Goal: Transaction & Acquisition: Purchase product/service

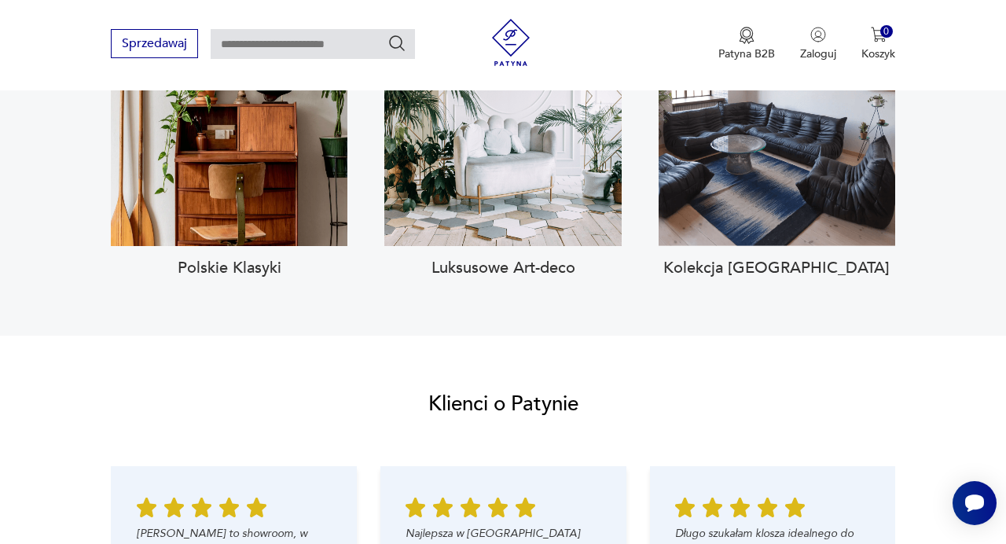
scroll to position [1661, 0]
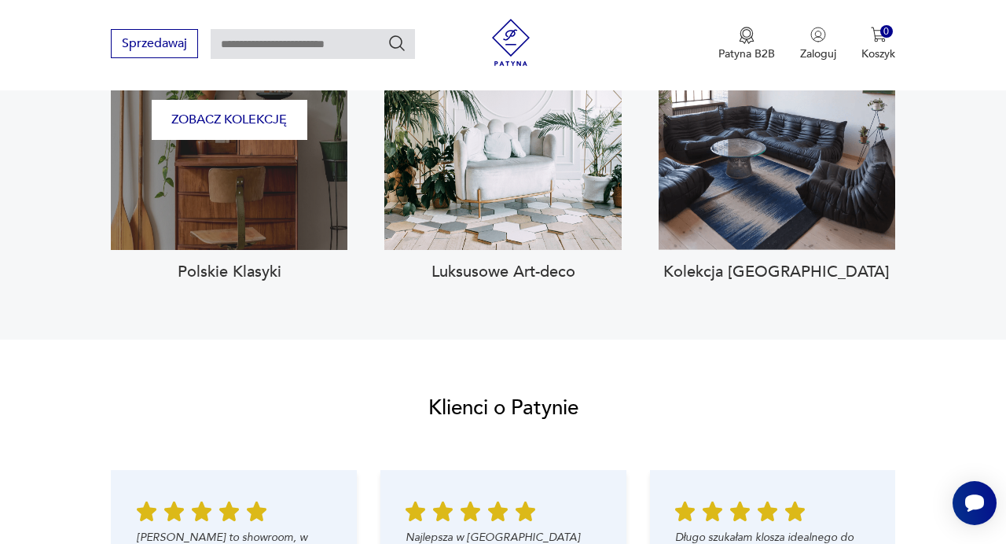
click at [208, 214] on div "Zobacz kolekcję" at bounding box center [229, 120] width 237 height 259
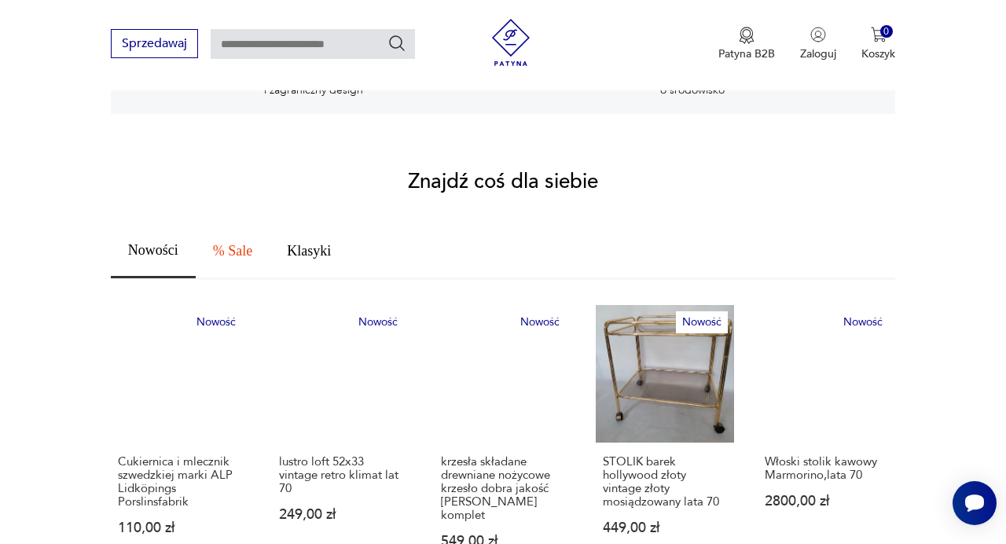
scroll to position [576, 0]
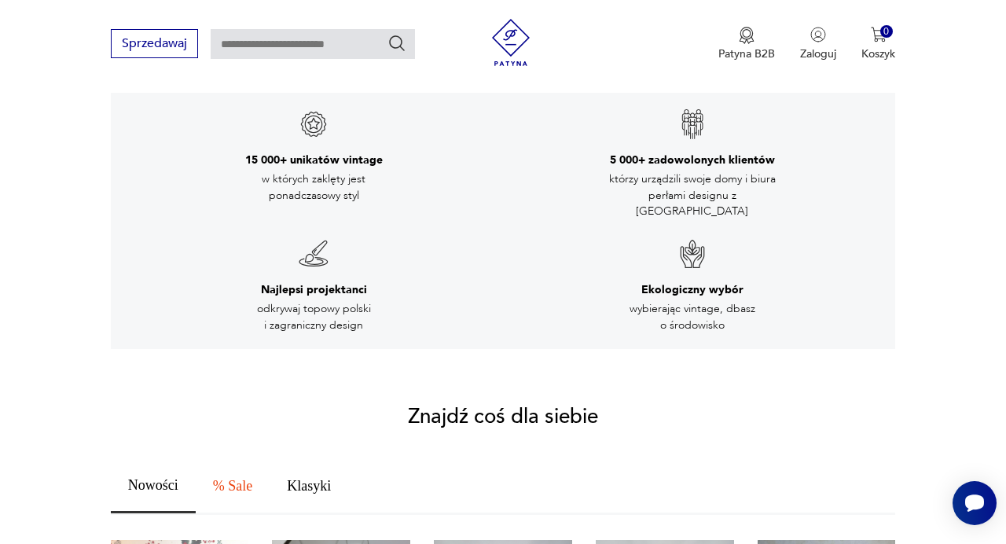
click at [253, 35] on input "text" at bounding box center [313, 44] width 204 height 30
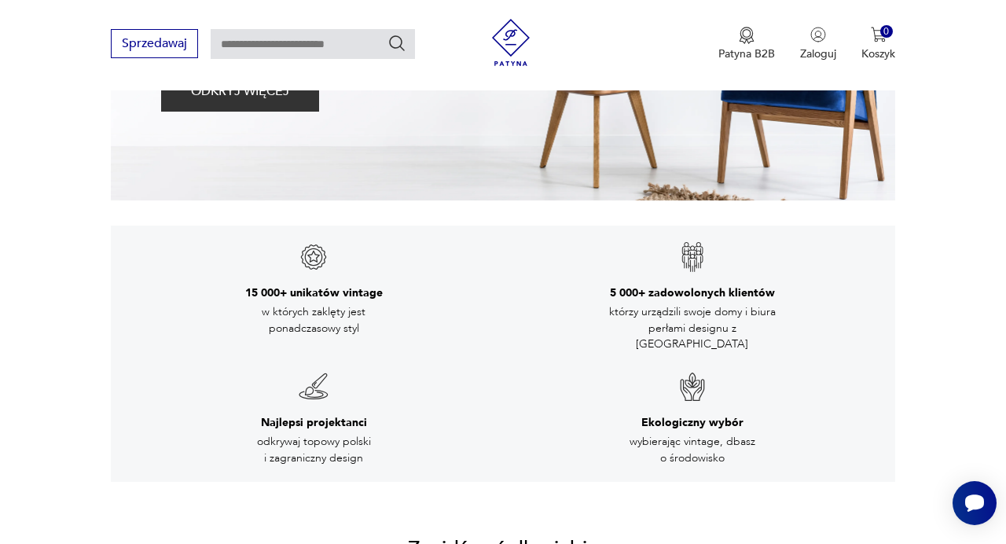
scroll to position [0, 0]
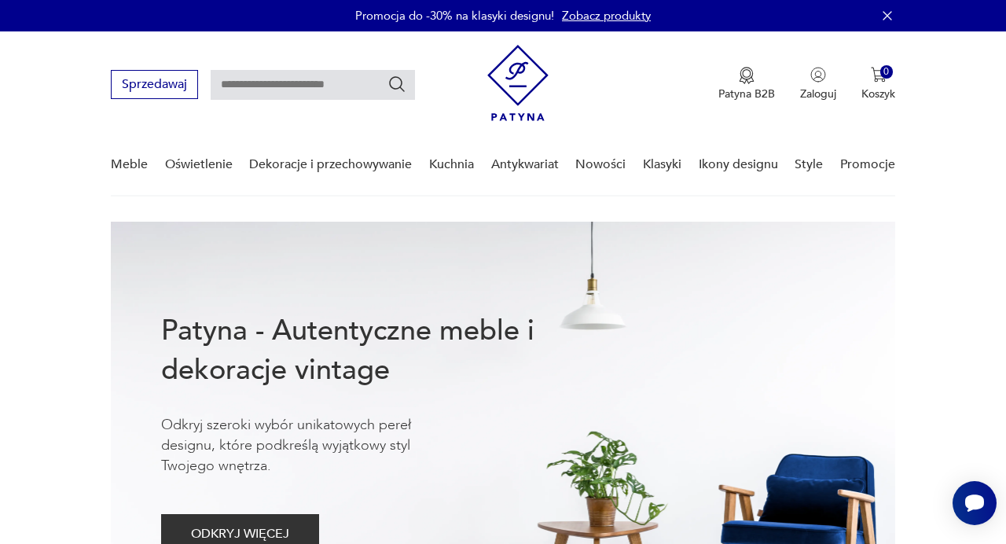
click at [263, 91] on input "text" at bounding box center [313, 85] width 204 height 30
type input "********"
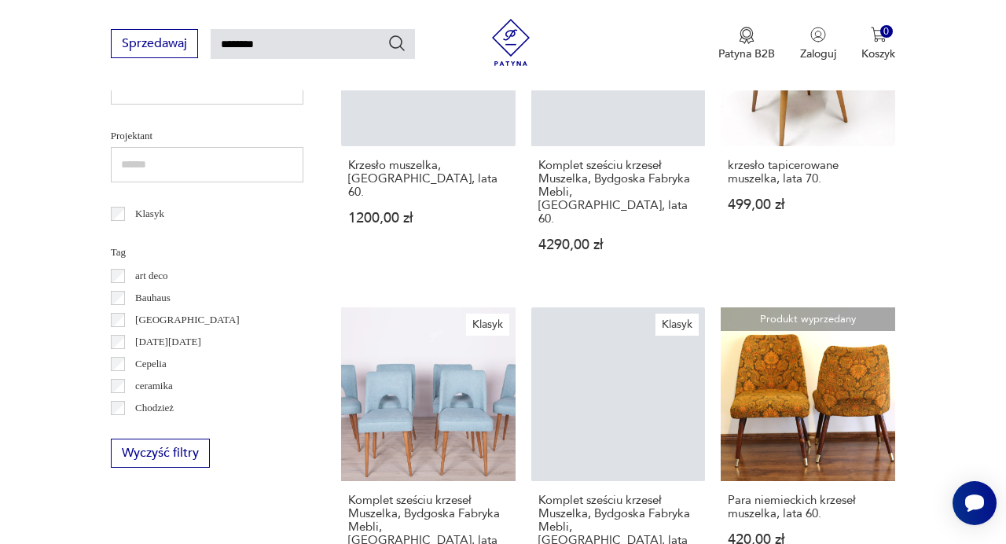
scroll to position [774, 0]
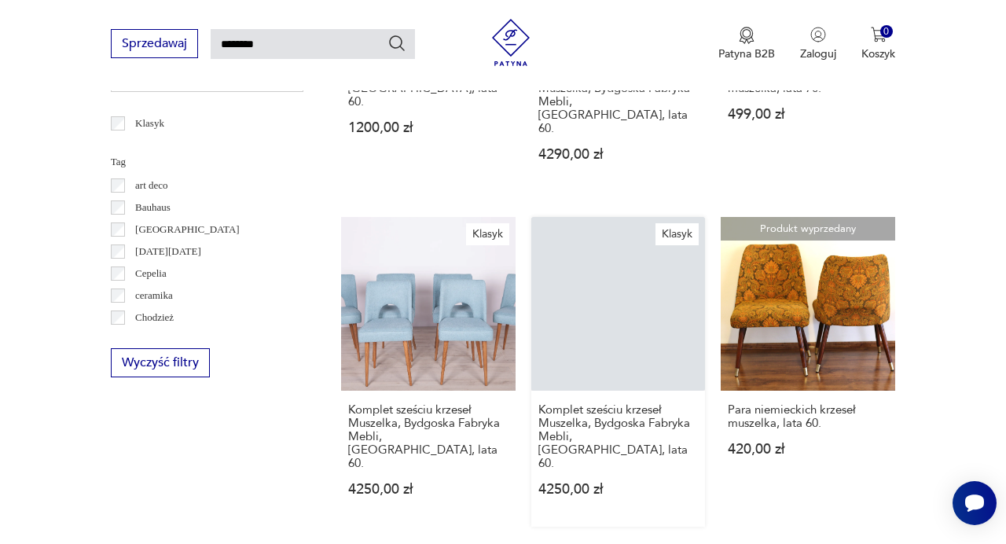
click at [594, 319] on link "Klasyk Komplet sześciu krzeseł Muszelka, Bydgoska Fabryka Mebli, Polska, lata 6…" at bounding box center [618, 372] width 175 height 311
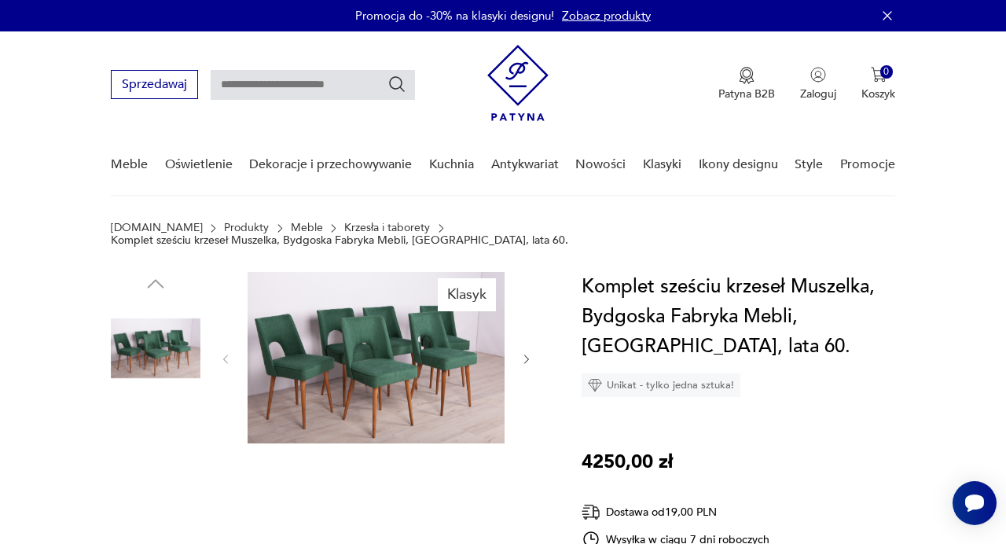
scroll to position [70, 0]
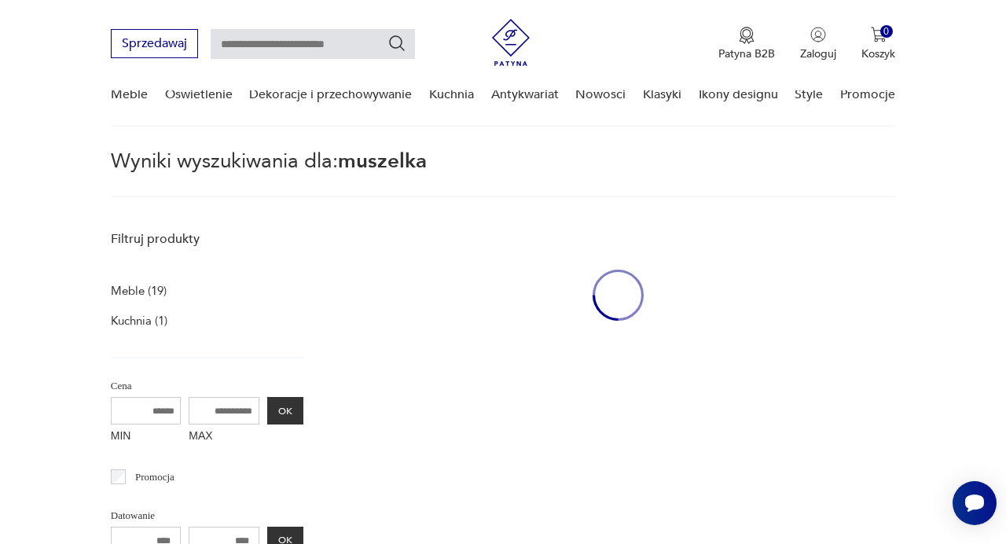
type input "********"
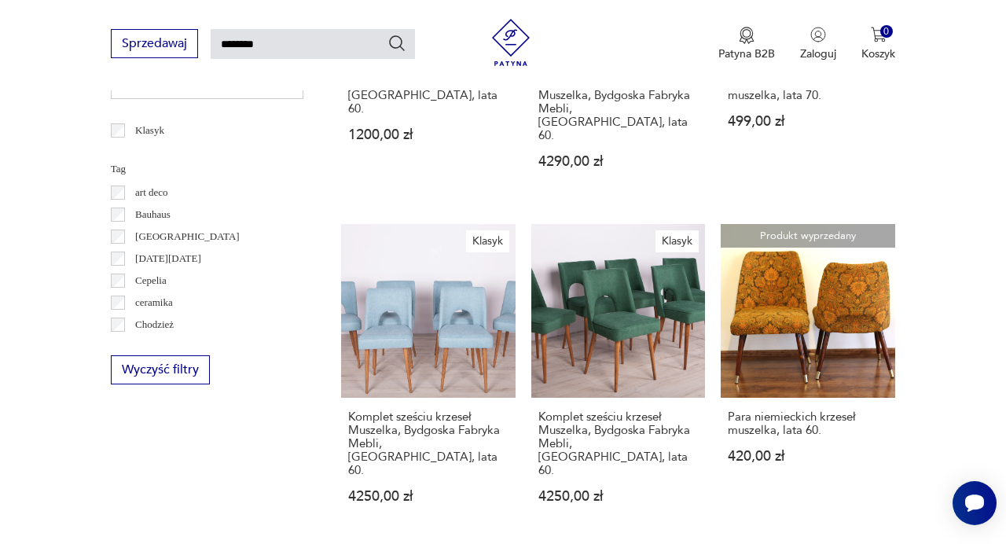
scroll to position [766, 0]
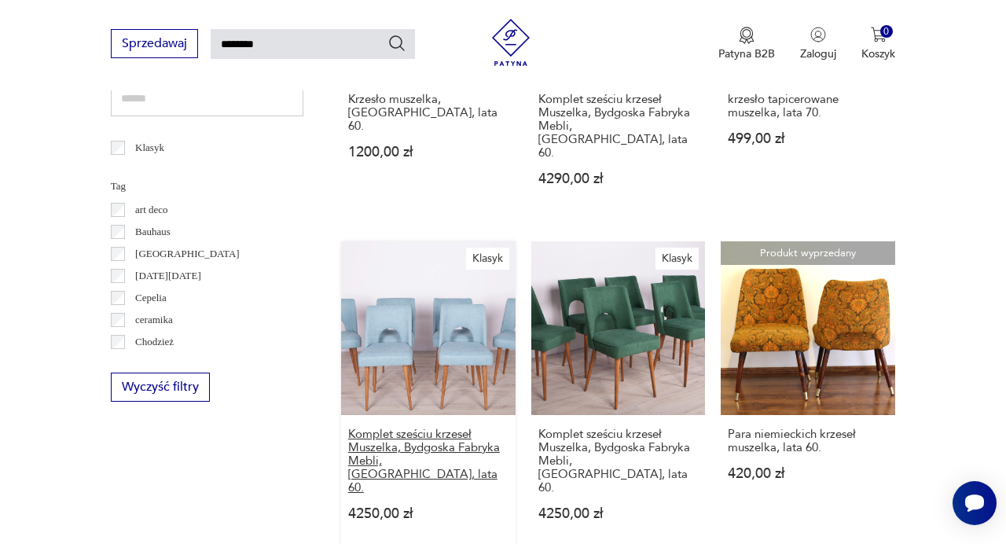
click at [420, 428] on h3 "Komplet sześciu krzeseł Muszelka, Bydgoska Fabryka Mebli, Polska, lata 60." at bounding box center [428, 461] width 160 height 67
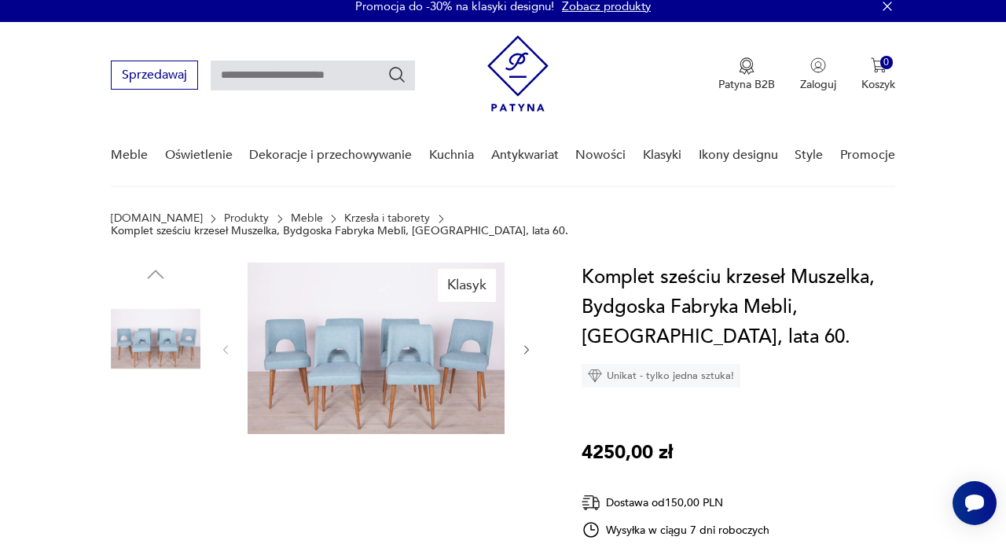
scroll to position [9, 0]
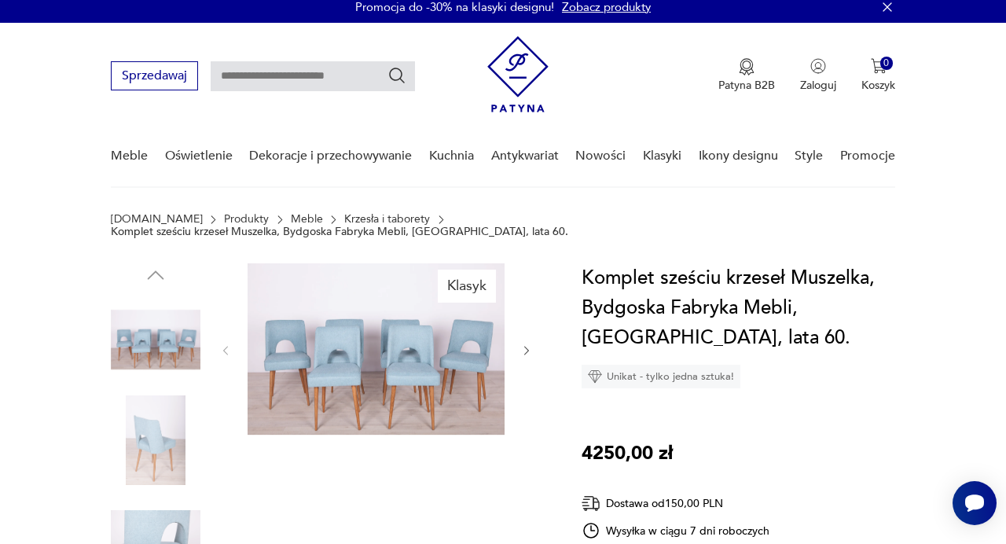
click at [351, 374] on img at bounding box center [376, 348] width 257 height 171
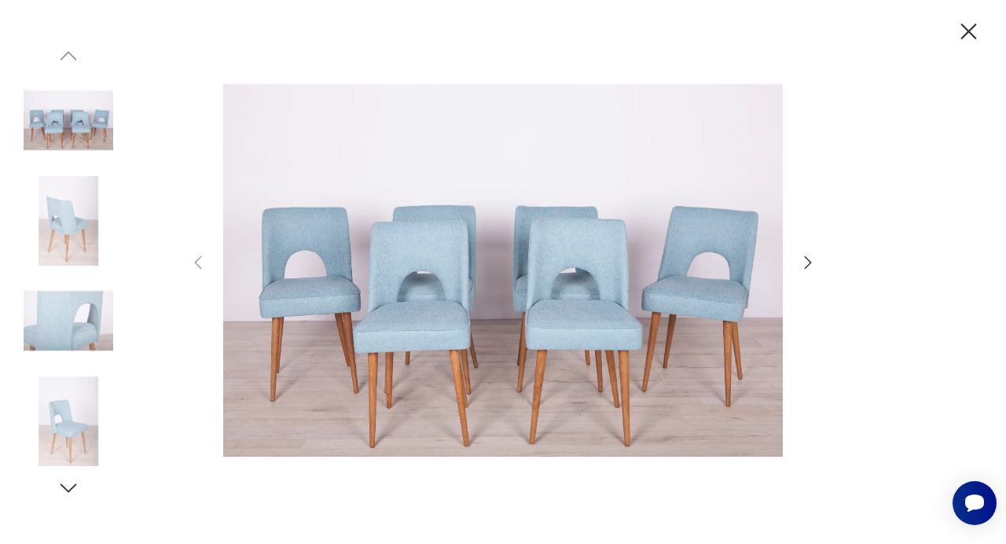
click at [67, 231] on img at bounding box center [69, 221] width 90 height 90
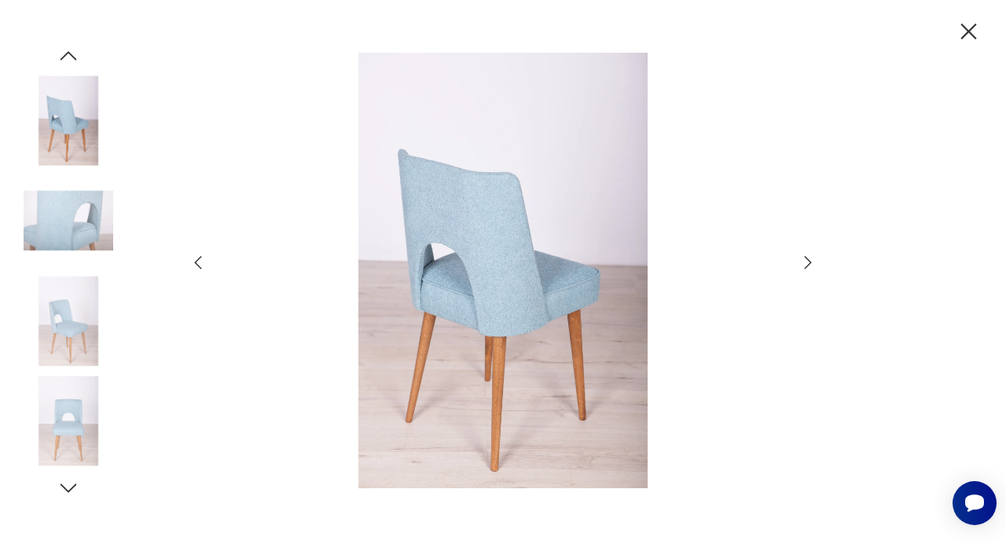
click at [68, 230] on img at bounding box center [69, 221] width 90 height 90
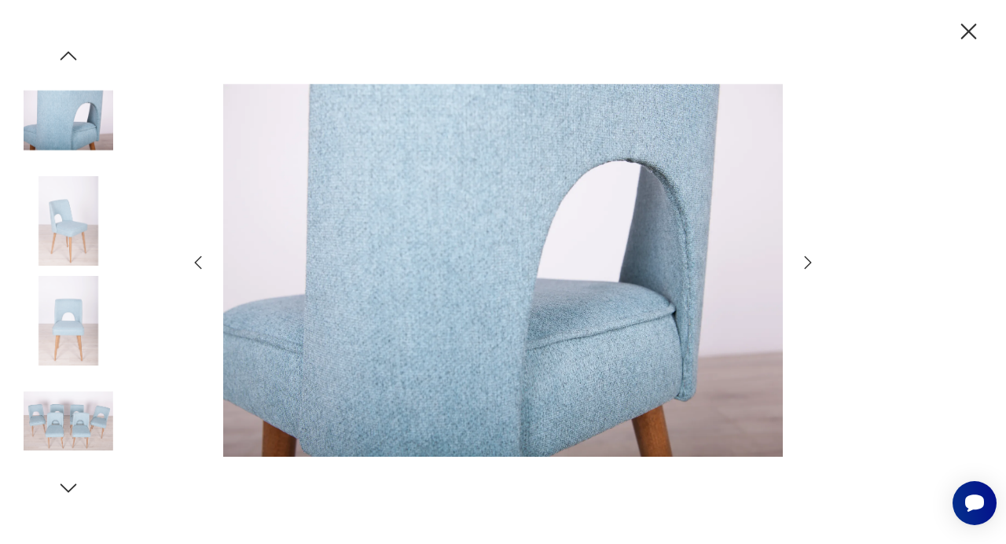
click at [39, 307] on img at bounding box center [69, 321] width 90 height 90
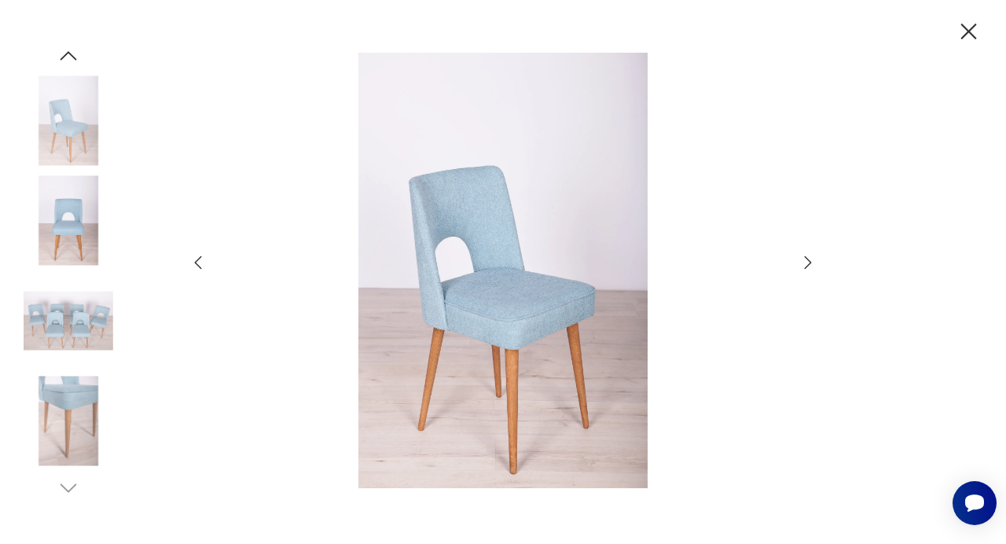
click at [109, 438] on img at bounding box center [69, 422] width 90 height 90
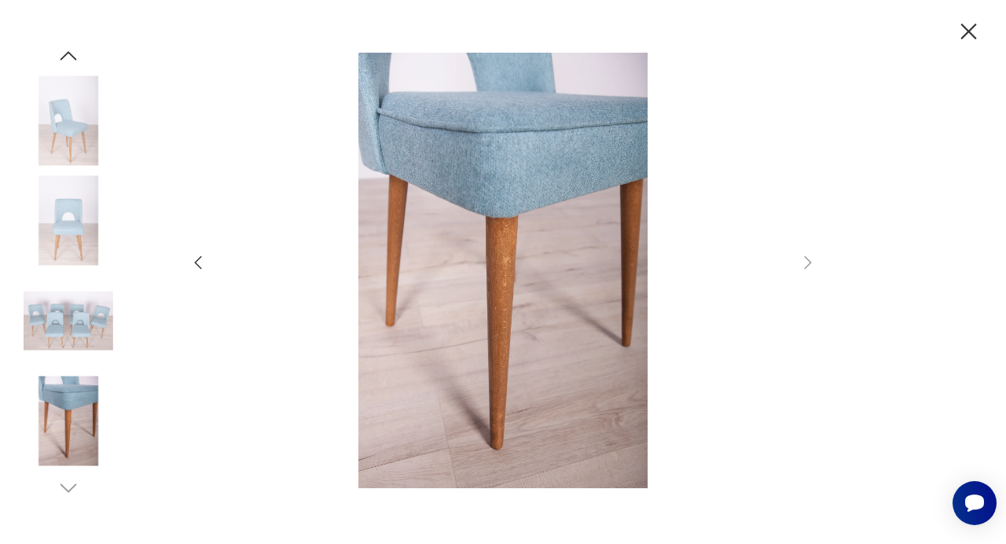
click at [101, 188] on img at bounding box center [69, 221] width 90 height 90
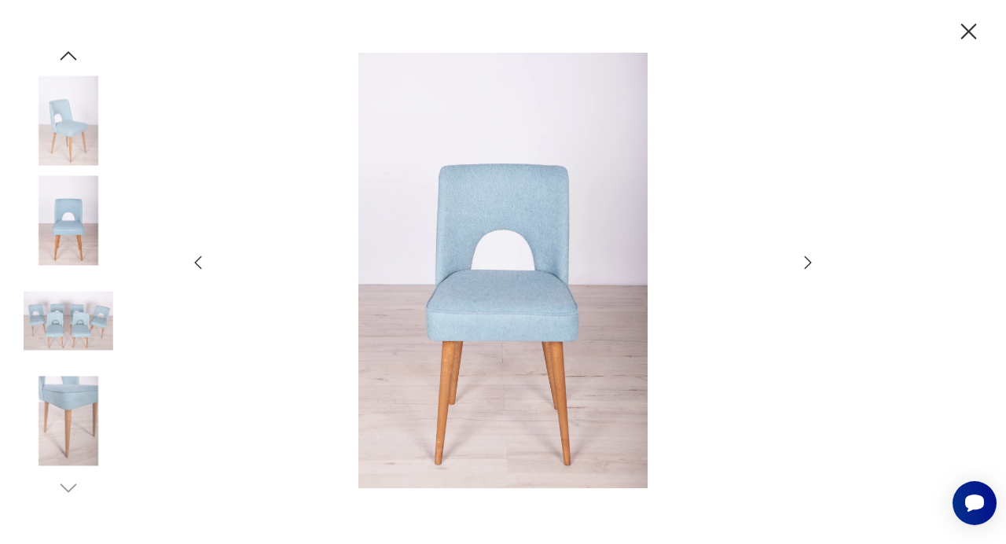
click at [32, 88] on img at bounding box center [69, 120] width 90 height 90
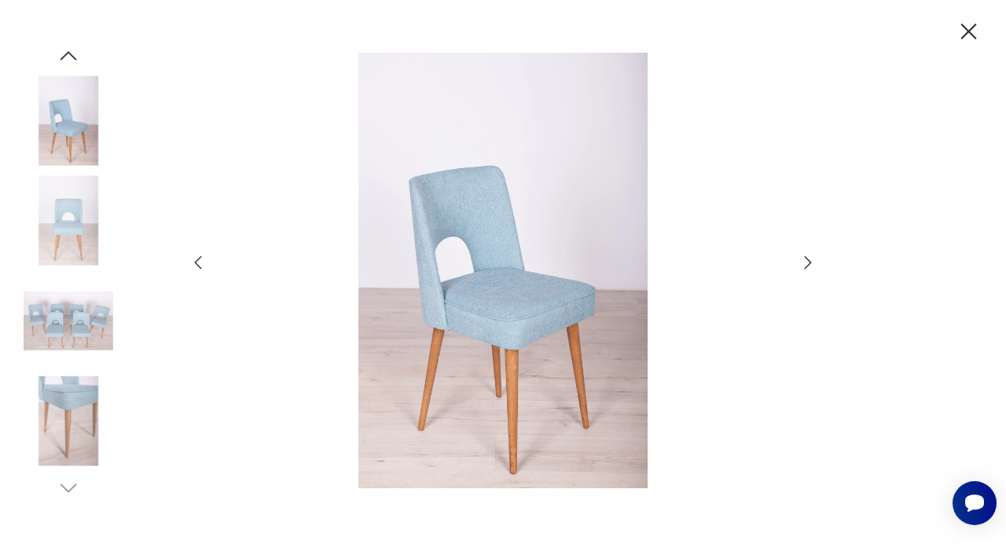
click at [973, 37] on icon "button" at bounding box center [970, 32] width 16 height 16
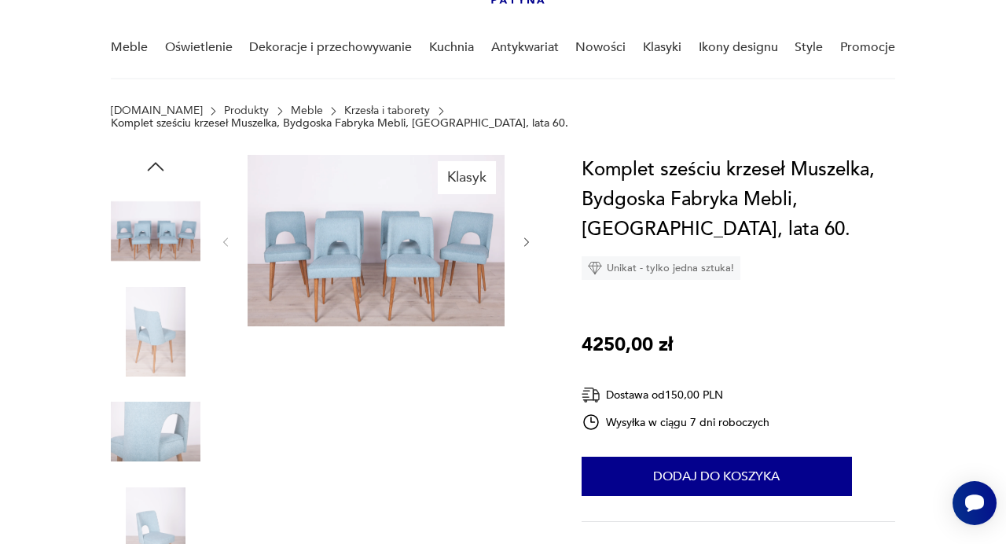
scroll to position [120, 0]
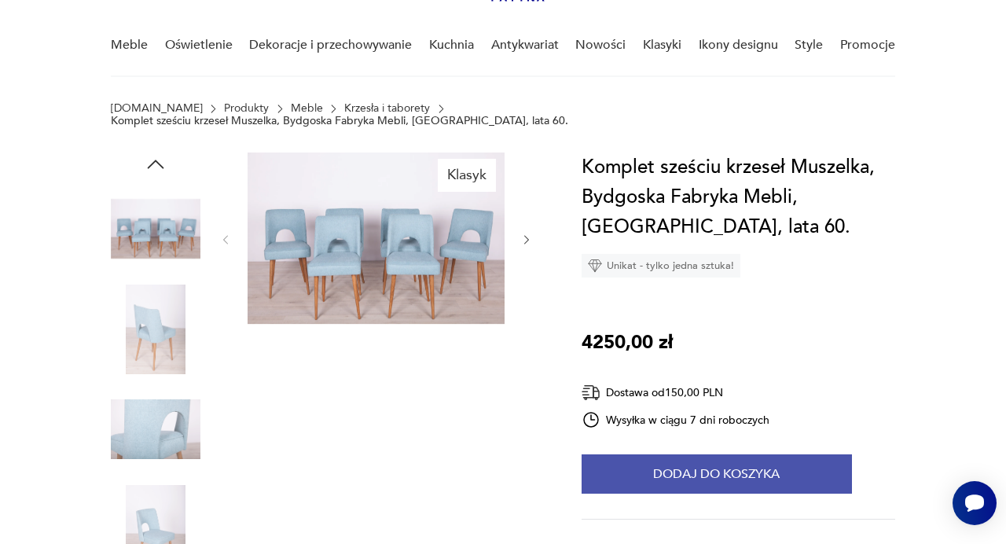
click at [671, 471] on button "Dodaj do koszyka" at bounding box center [717, 473] width 270 height 39
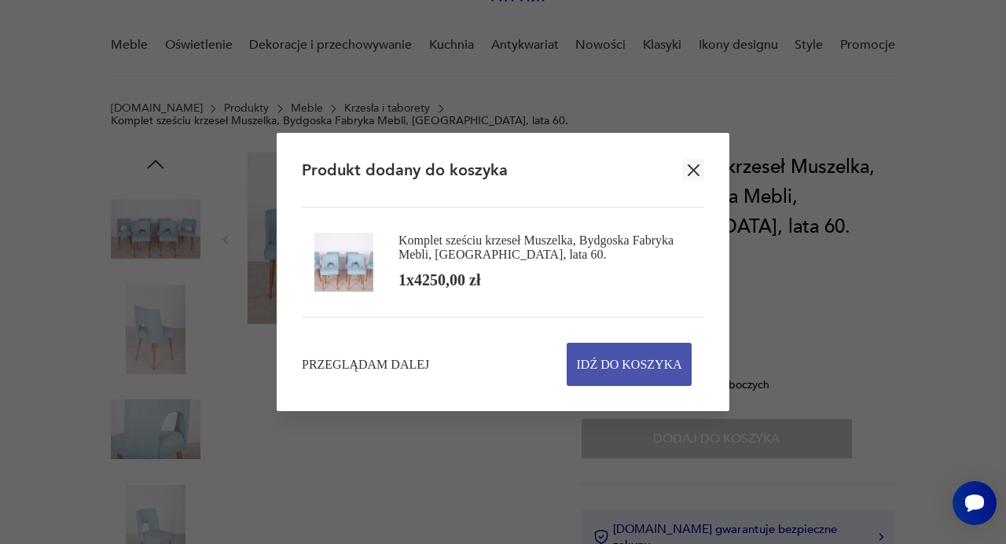
click at [638, 364] on span "Idź do koszyka" at bounding box center [629, 365] width 105 height 42
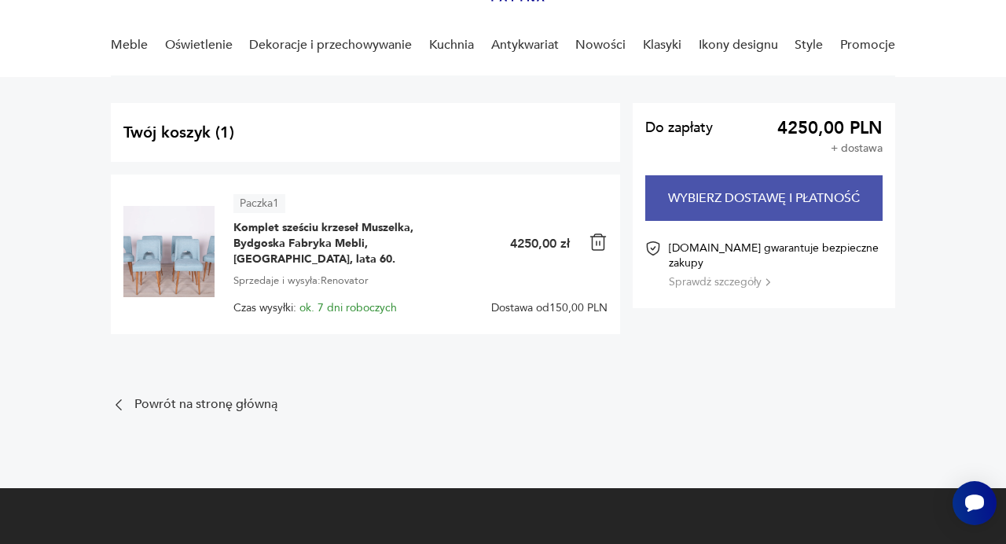
click at [704, 209] on button "Wybierz dostawę i płatność" at bounding box center [764, 198] width 237 height 46
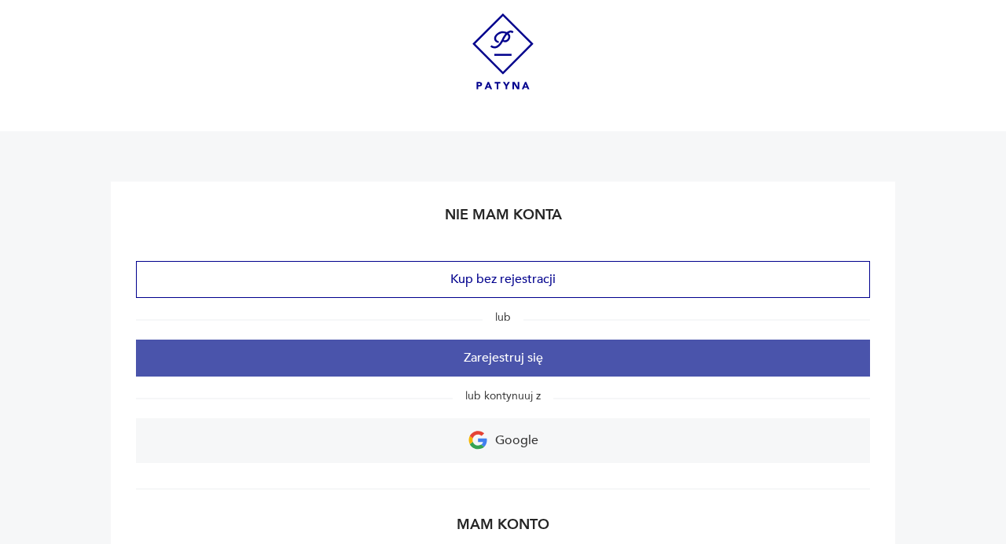
click at [507, 348] on button "Zarejestruj się" at bounding box center [503, 358] width 734 height 37
click at [479, 363] on button "Zarejestruj się" at bounding box center [503, 358] width 734 height 37
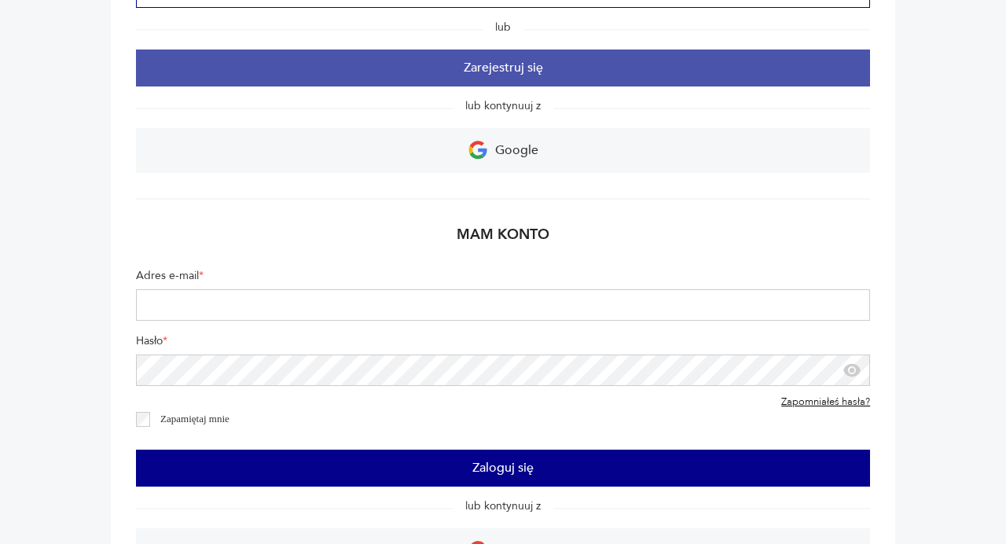
scroll to position [293, 0]
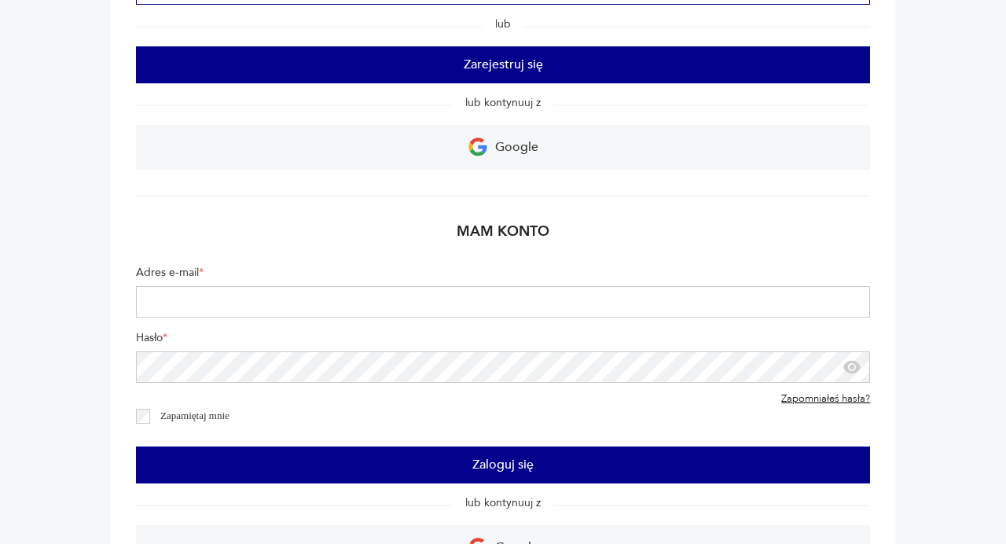
click at [512, 313] on input "Adres e-mail *" at bounding box center [503, 301] width 734 height 31
type input "**********"
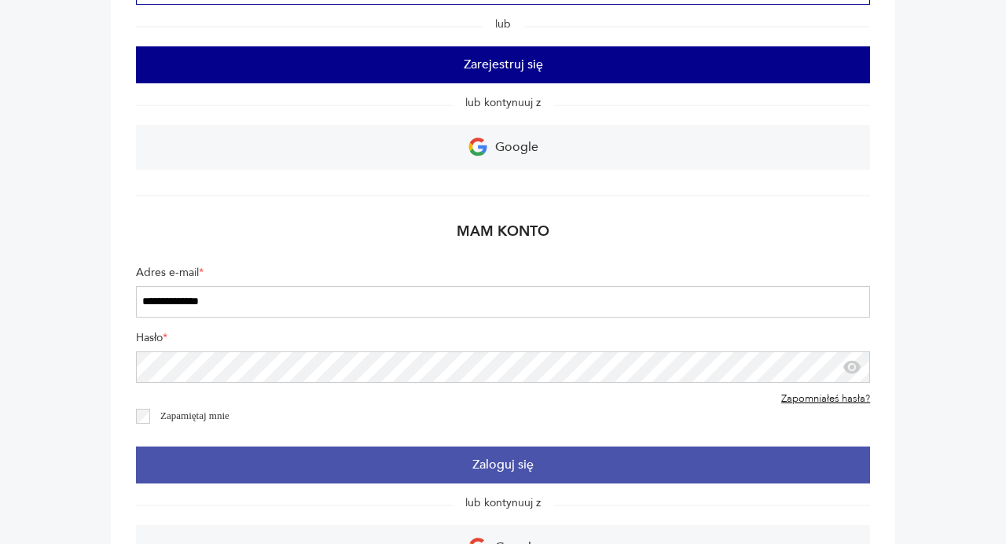
click at [340, 465] on button "Zaloguj się" at bounding box center [503, 465] width 734 height 37
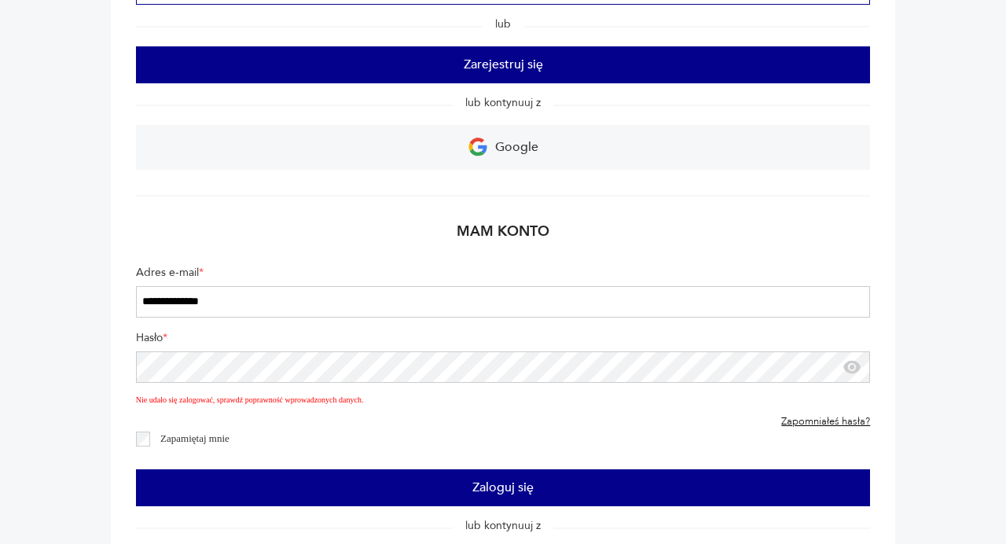
click at [861, 377] on div at bounding box center [862, 366] width 18 height 31
click at [858, 371] on icon "button" at bounding box center [852, 366] width 17 height 13
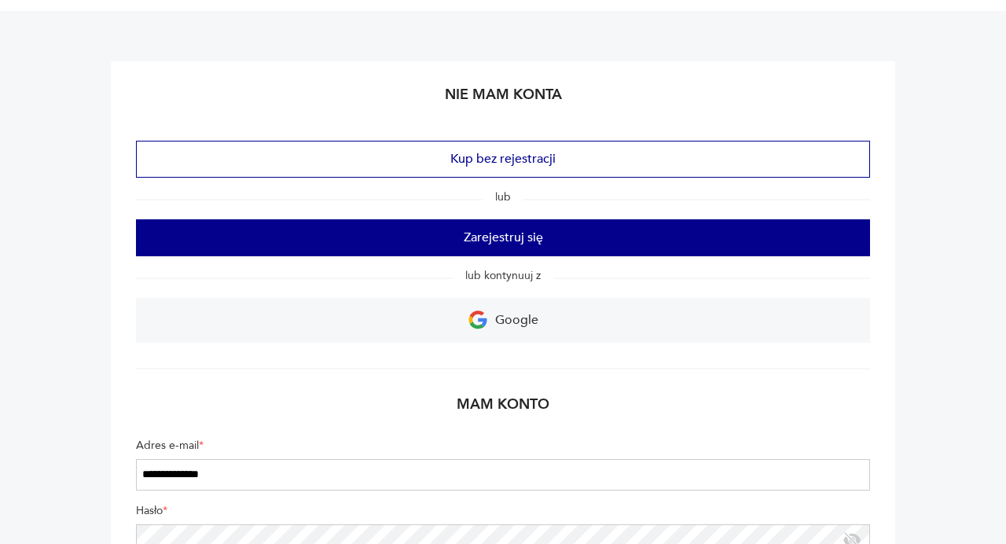
scroll to position [120, 0]
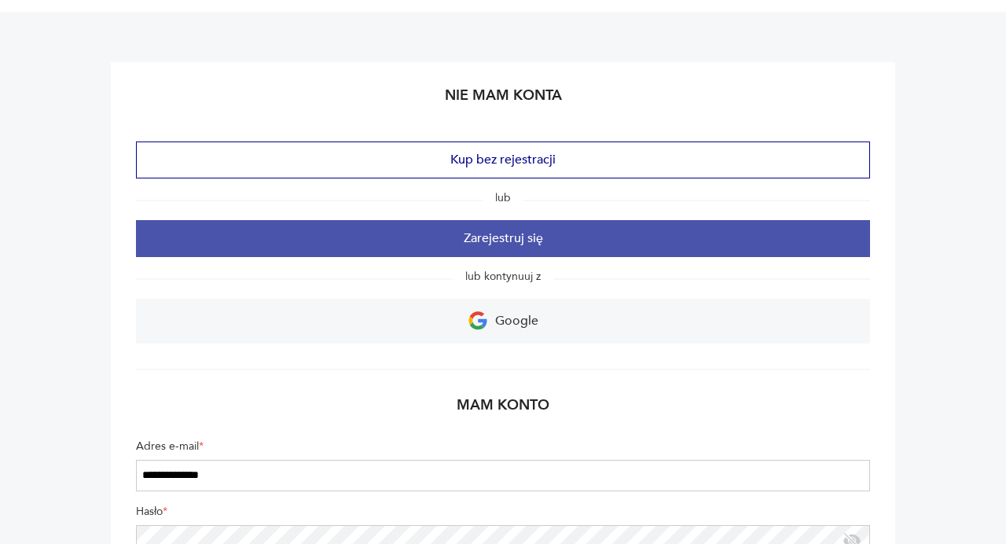
click at [492, 241] on button "Zarejestruj się" at bounding box center [503, 238] width 734 height 37
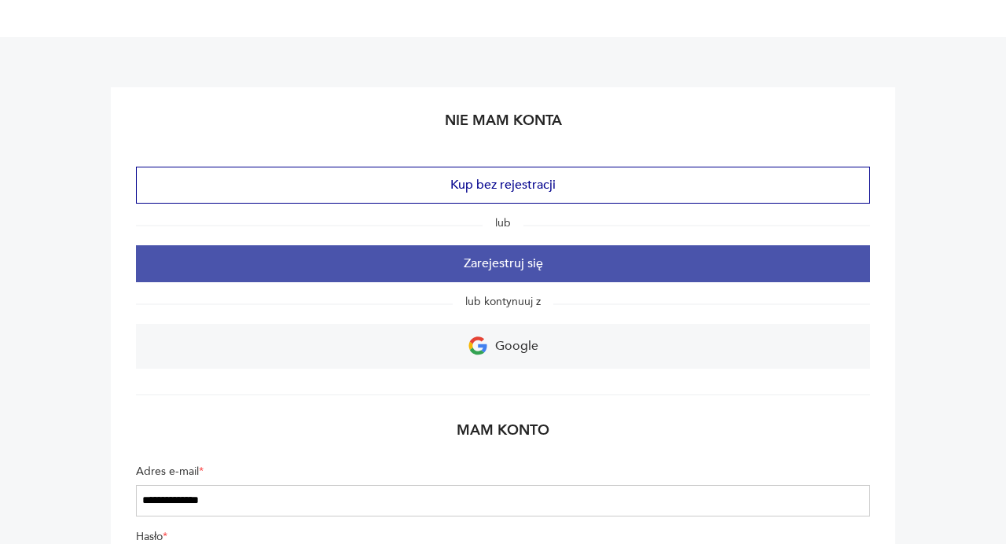
scroll to position [90, 0]
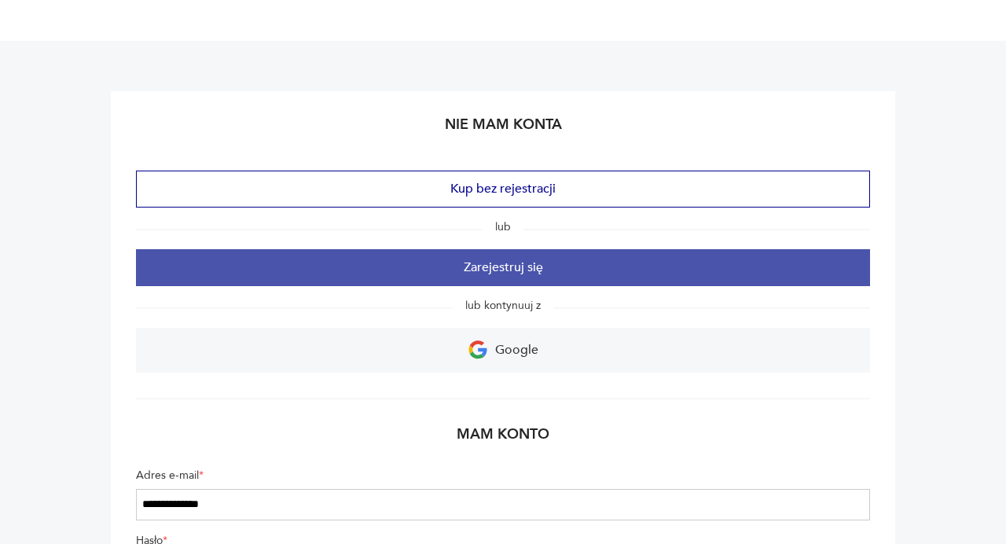
click at [484, 267] on button "Zarejestruj się" at bounding box center [503, 267] width 734 height 37
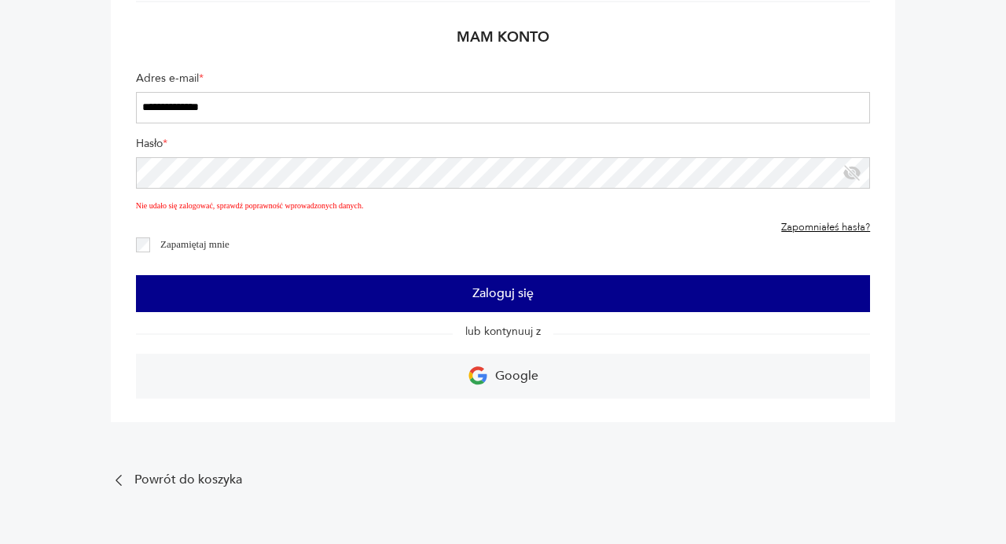
scroll to position [624, 0]
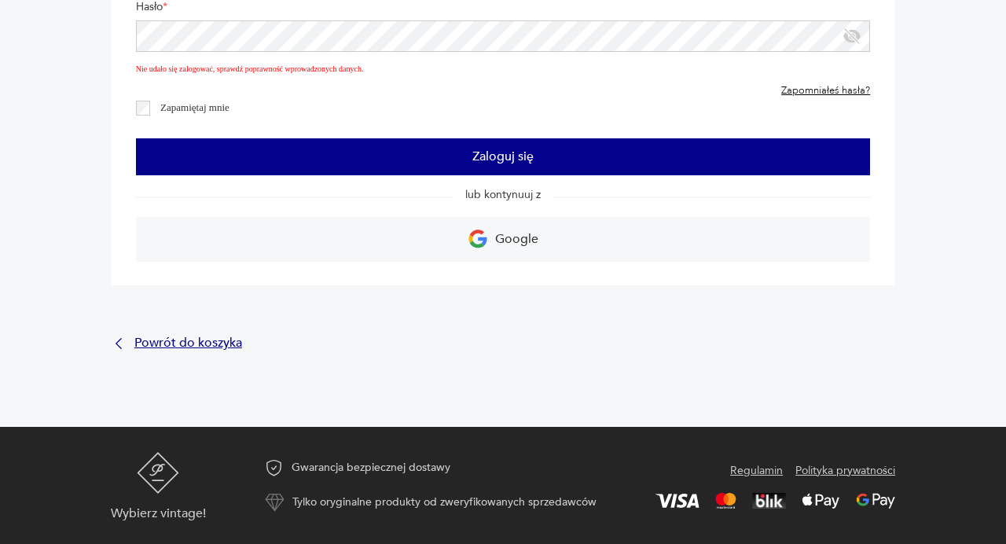
click at [171, 340] on p "Powrót do koszyka" at bounding box center [188, 343] width 108 height 10
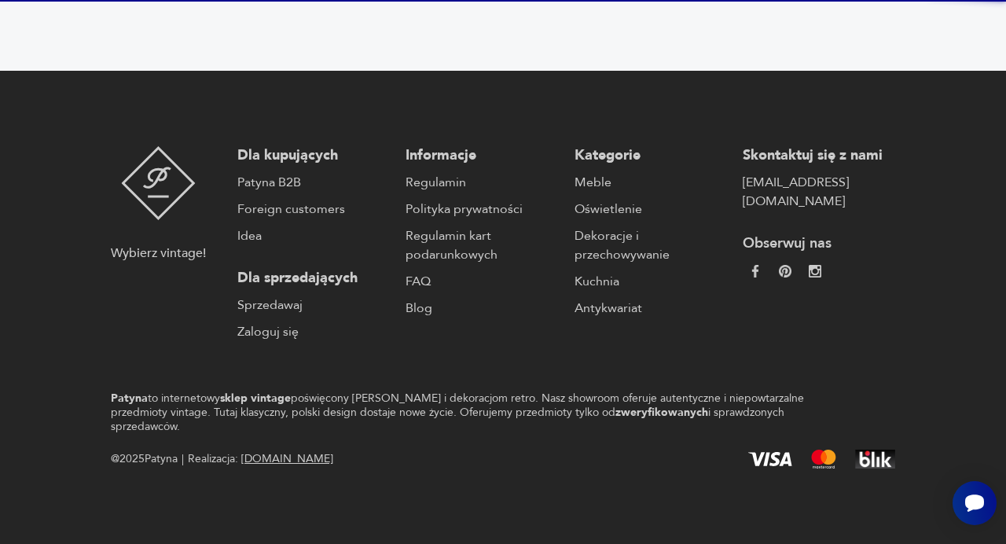
scroll to position [90, 0]
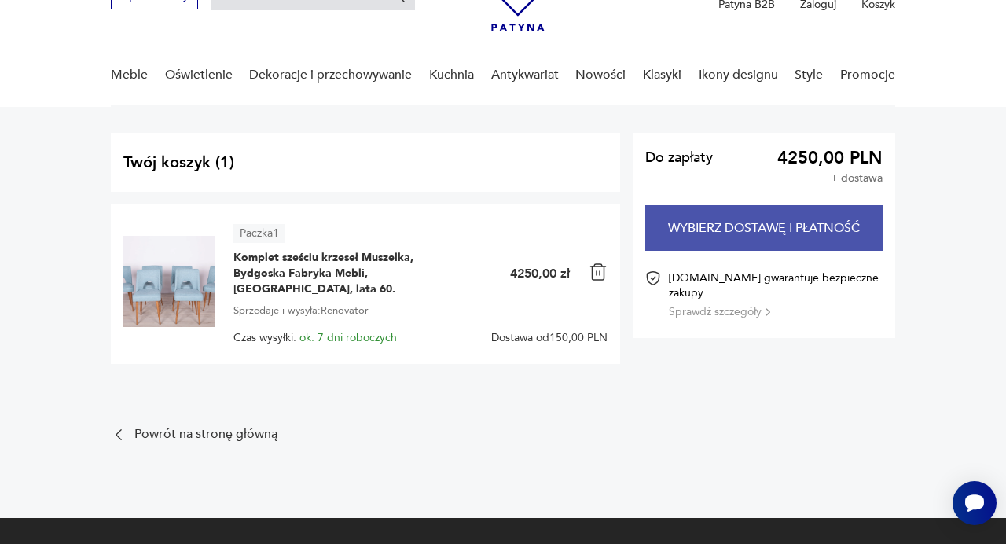
click at [697, 232] on button "Wybierz dostawę i płatność" at bounding box center [764, 228] width 237 height 46
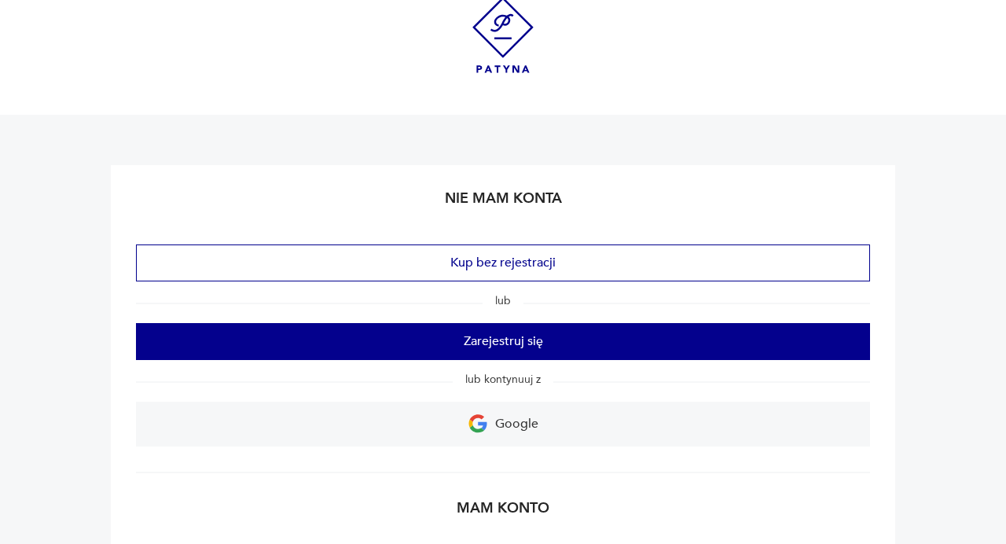
scroll to position [10, 0]
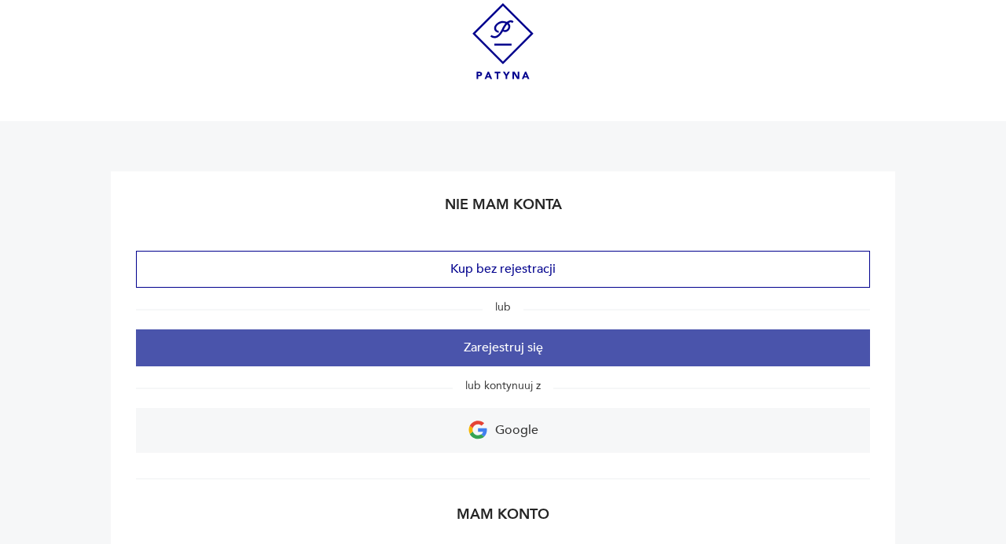
click at [508, 352] on button "Zarejestruj się" at bounding box center [503, 347] width 734 height 37
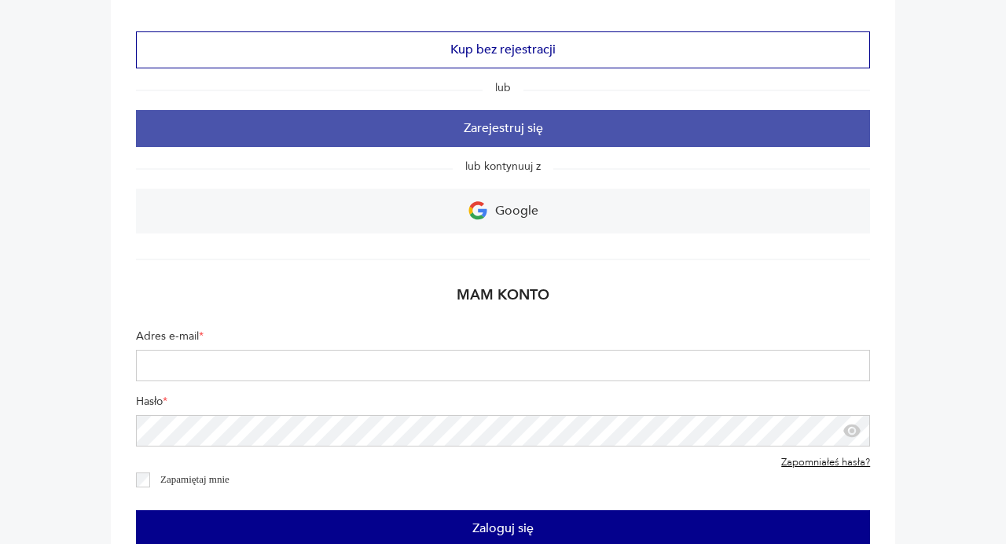
scroll to position [229, 0]
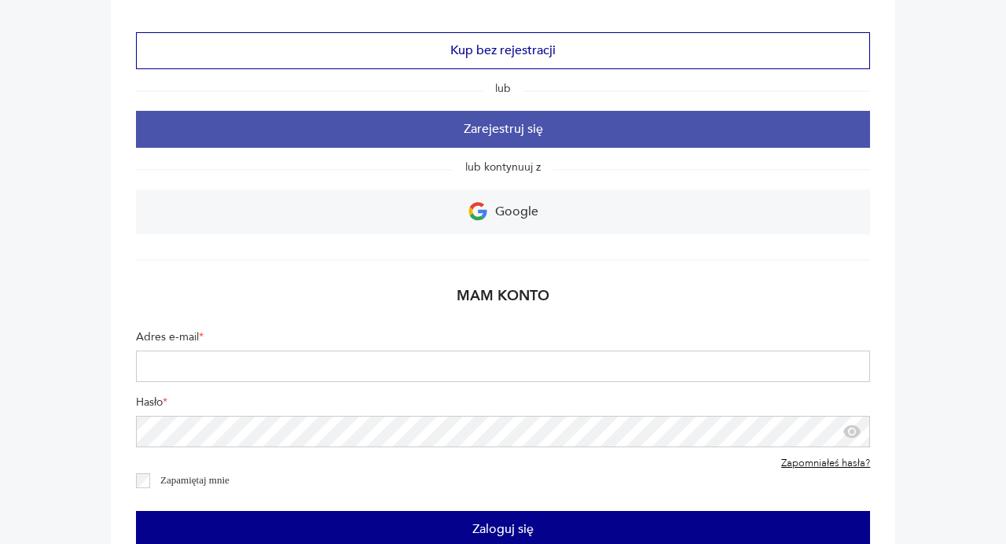
click at [495, 120] on button "Zarejestruj się" at bounding box center [503, 129] width 734 height 37
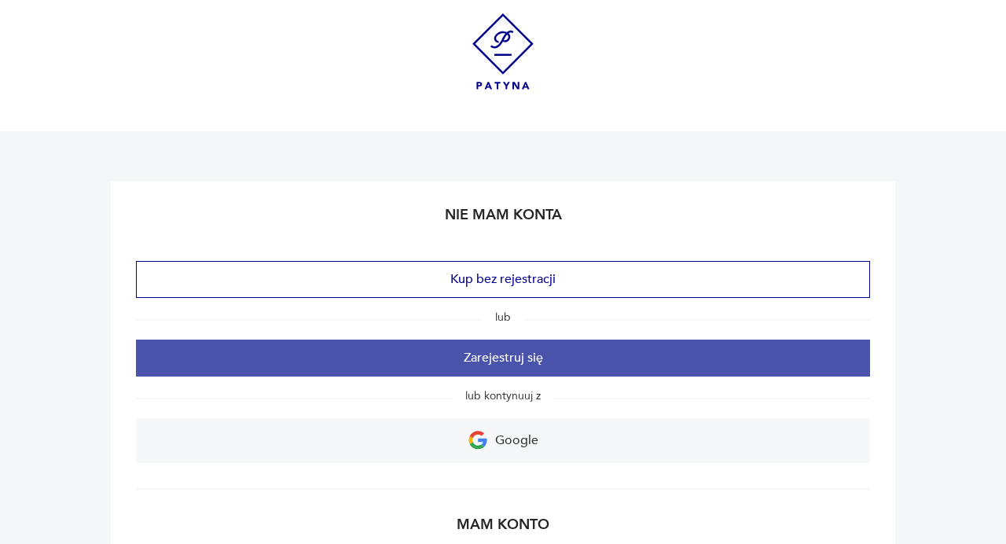
click at [510, 362] on button "Zarejestruj się" at bounding box center [503, 358] width 734 height 37
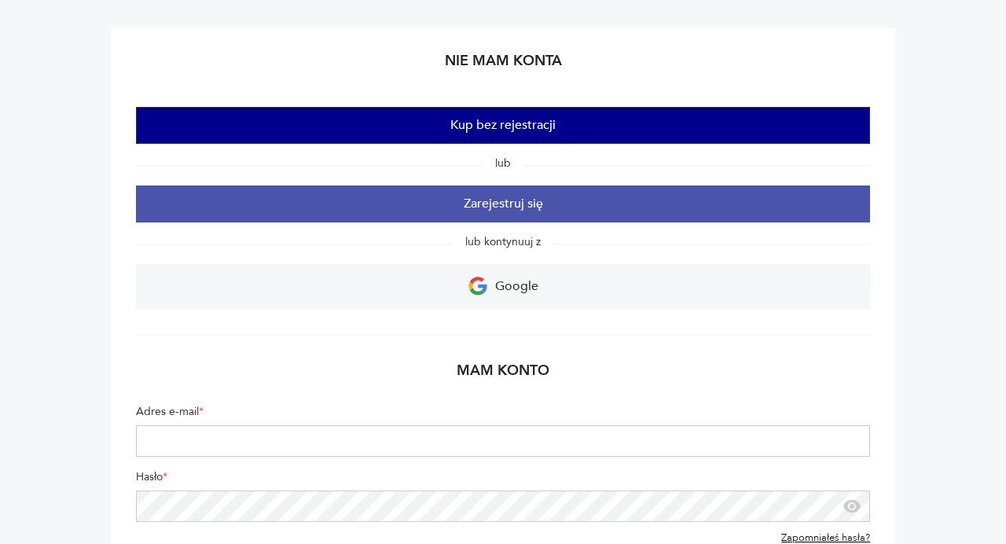
scroll to position [153, 0]
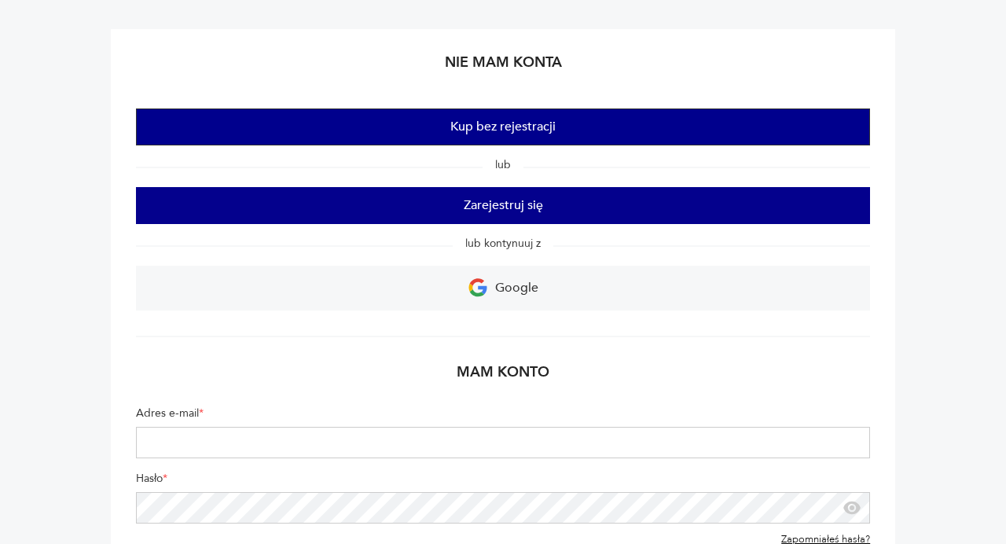
click at [494, 123] on button "Kup bez rejestracji" at bounding box center [503, 127] width 734 height 37
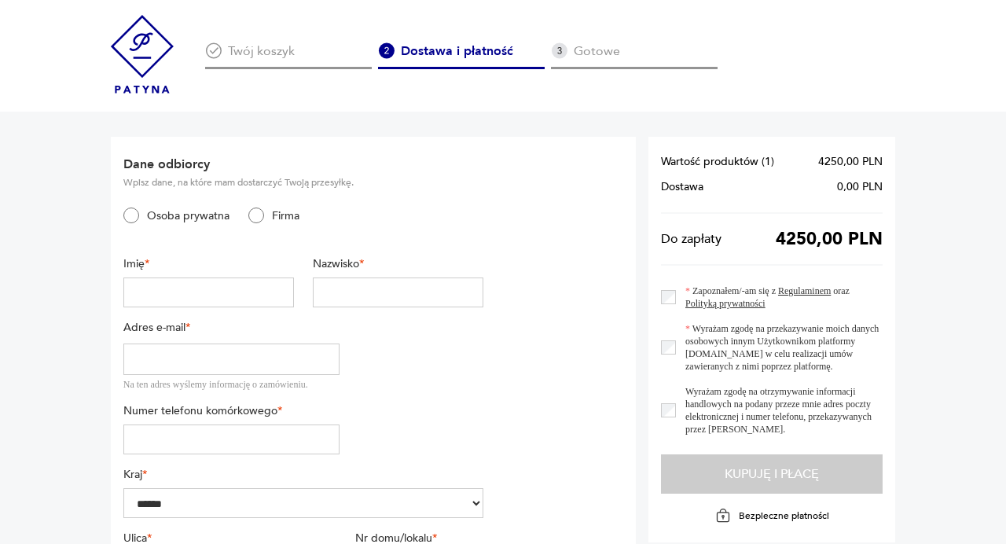
click at [145, 302] on input "text" at bounding box center [208, 293] width 171 height 30
type input "********"
click at [413, 294] on input "text" at bounding box center [398, 293] width 171 height 30
type input "*"
type input "********"
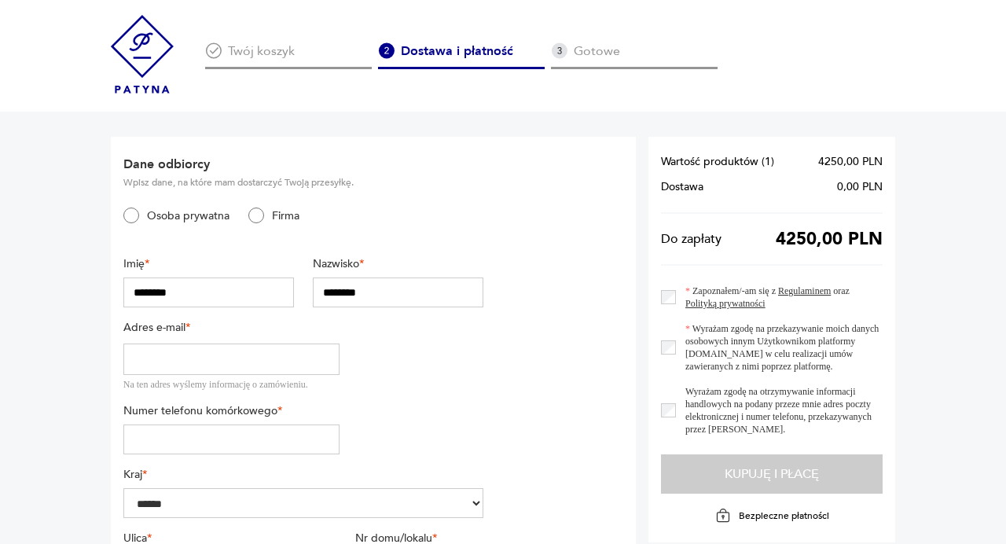
click at [256, 364] on input "email" at bounding box center [231, 359] width 216 height 31
type input "**********"
click at [139, 443] on input "tel" at bounding box center [231, 440] width 216 height 30
type input "*********"
click at [388, 386] on div "**********" at bounding box center [303, 407] width 360 height 502
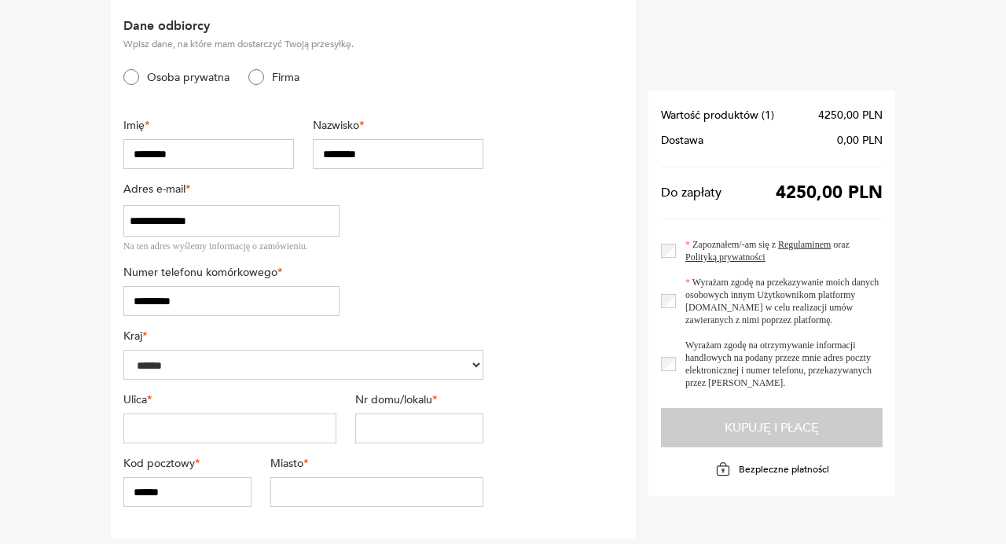
scroll to position [133, 0]
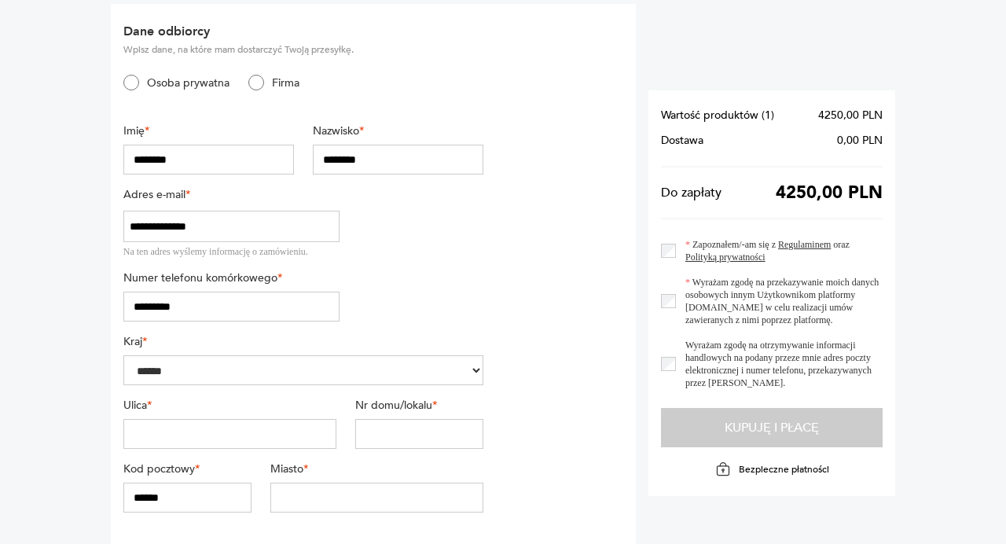
click at [259, 440] on input "text" at bounding box center [229, 434] width 213 height 30
type input "**********"
click at [437, 436] on input "text" at bounding box center [419, 434] width 128 height 30
type input "****"
click at [128, 492] on input "******" at bounding box center [187, 498] width 128 height 30
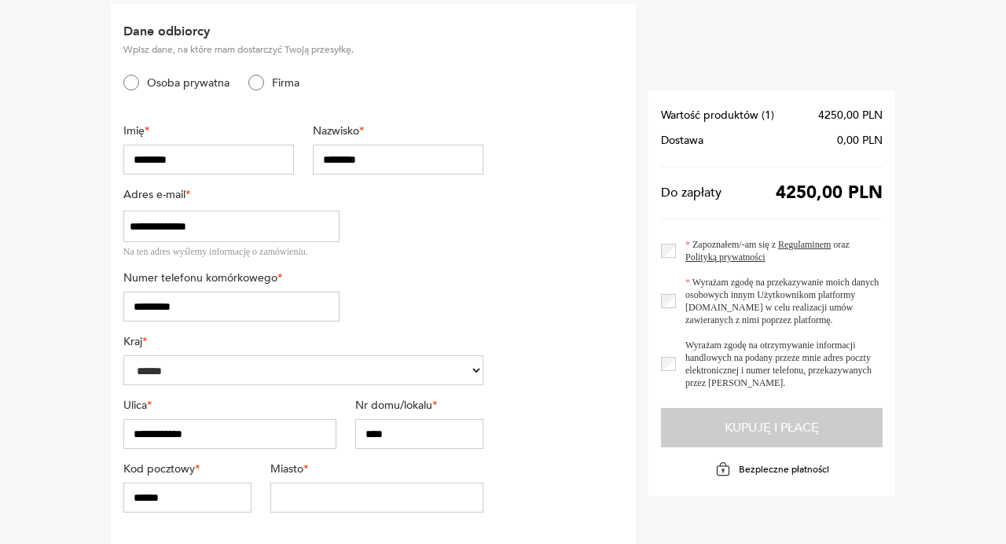
type input "******"
click at [326, 496] on input "text" at bounding box center [376, 498] width 213 height 30
type input "******"
click at [531, 467] on section "**********" at bounding box center [373, 274] width 525 height 540
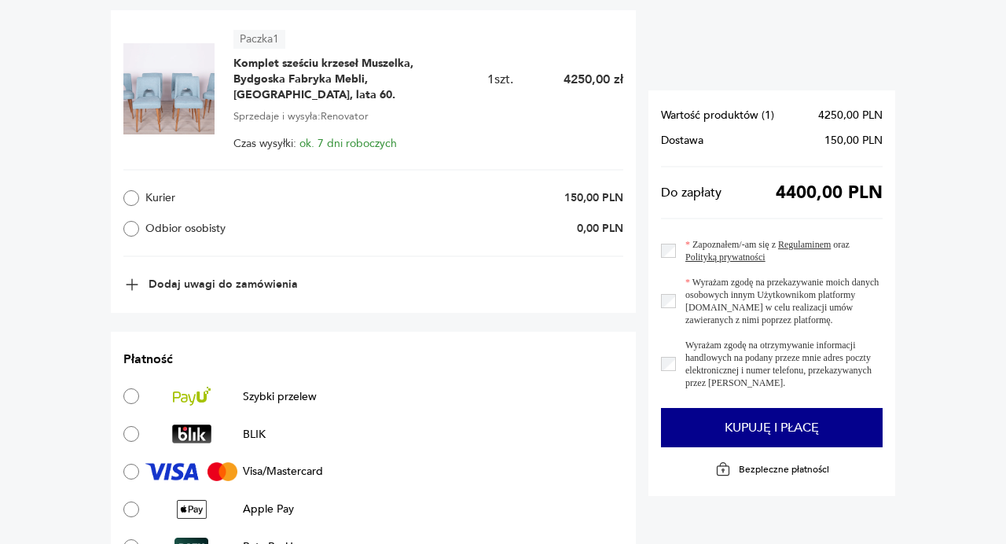
scroll to position [784, 0]
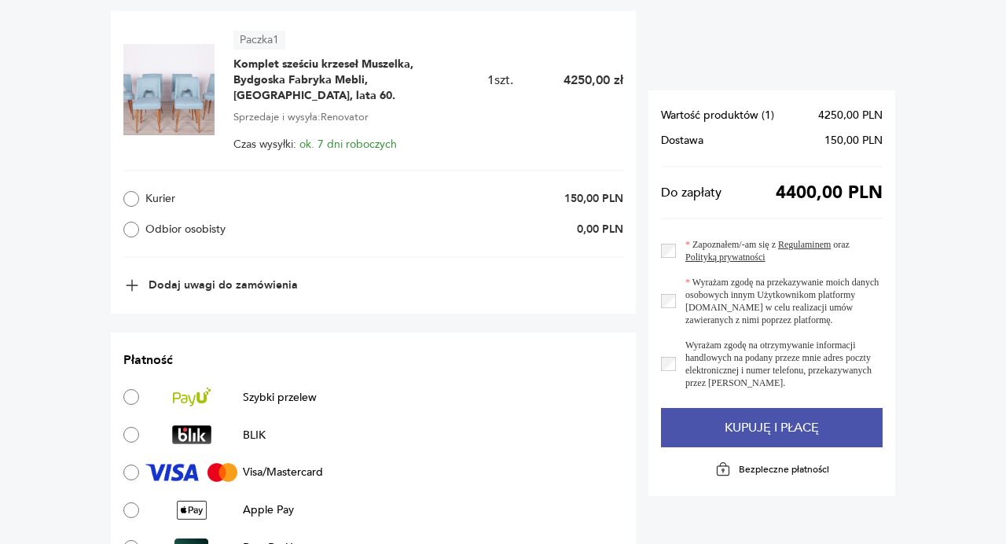
click at [754, 432] on button "Kupuję i płacę" at bounding box center [772, 427] width 222 height 39
